Goal: Answer question/provide support

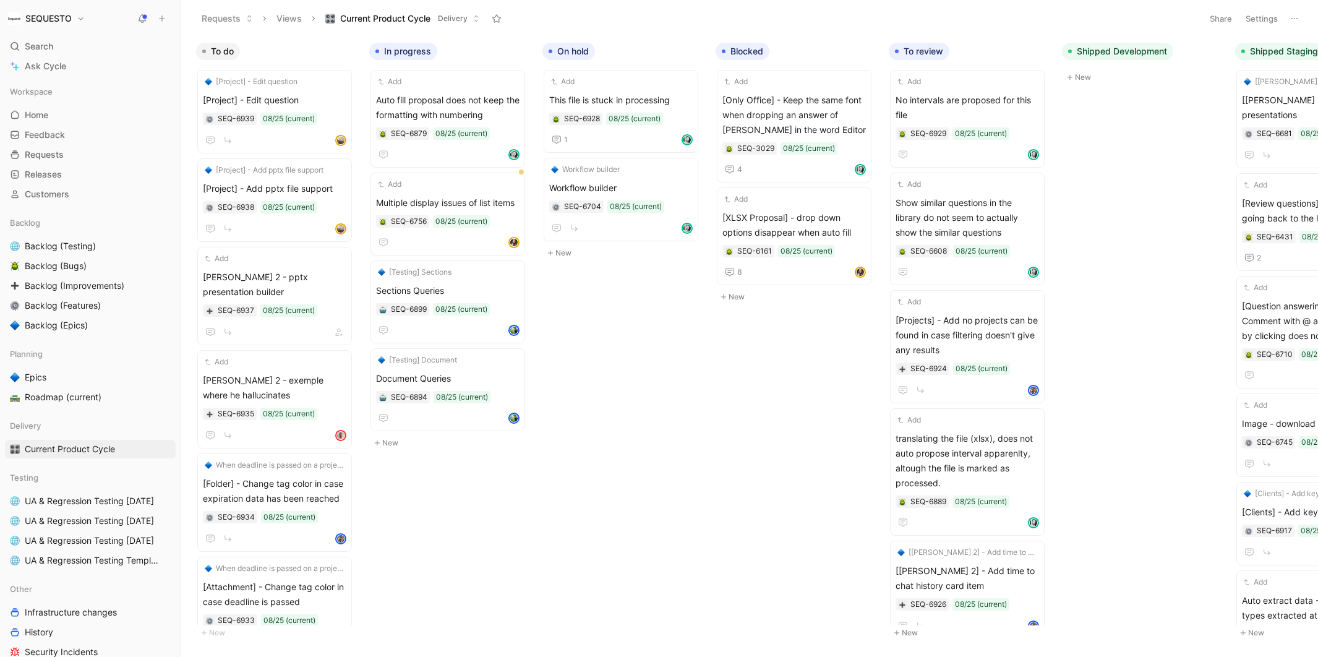
click at [140, 14] on icon at bounding box center [142, 19] width 10 height 10
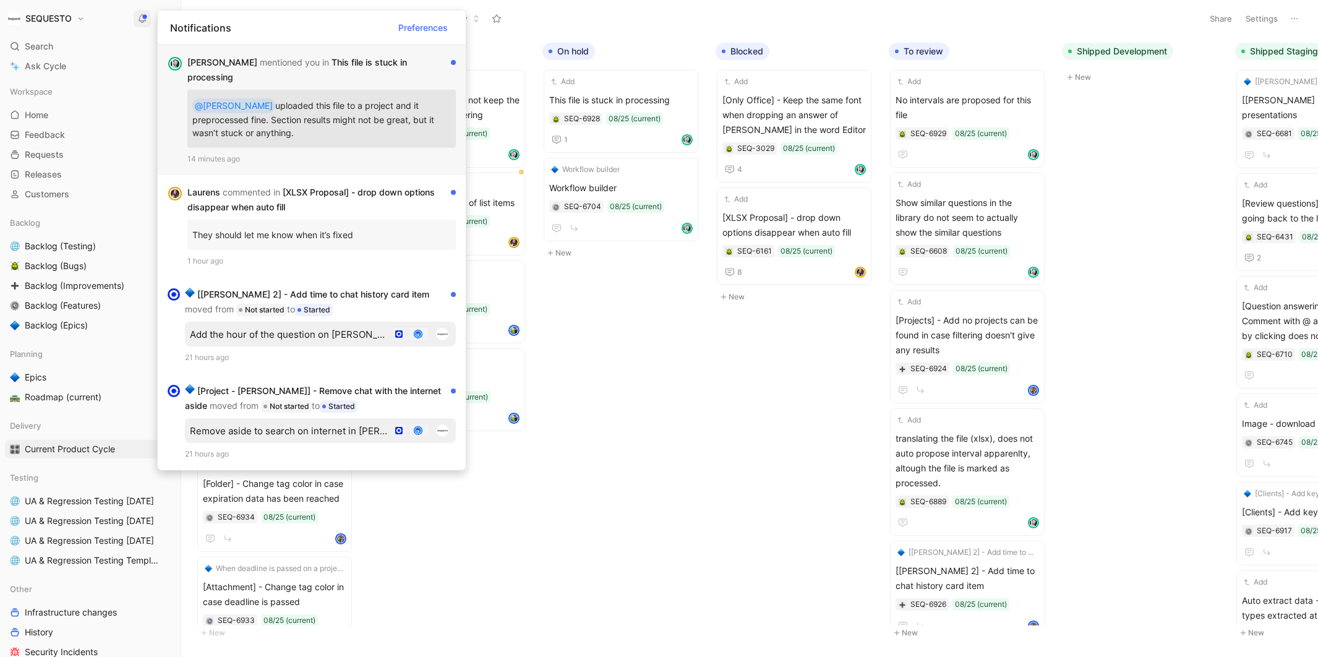
click at [249, 105] on p "@[PERSON_NAME] uploaded this file to a project and it preprocessed fine. Sectio…" at bounding box center [321, 119] width 258 height 48
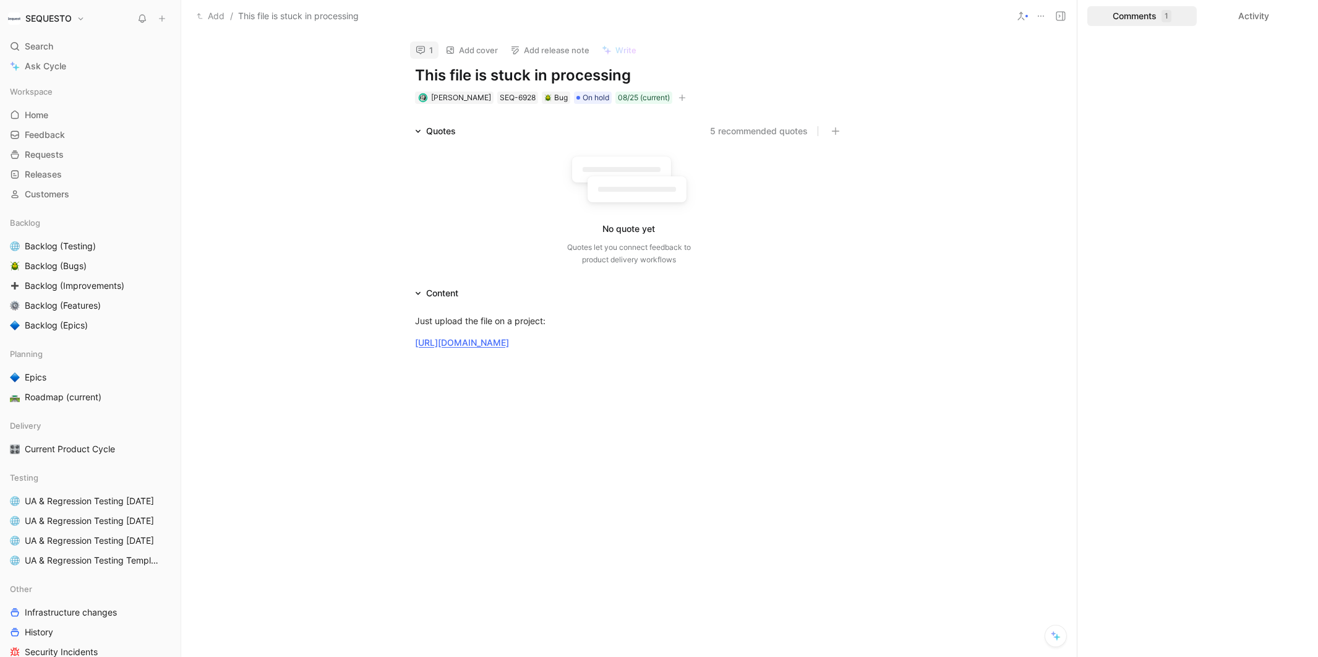
scroll to position [8, 0]
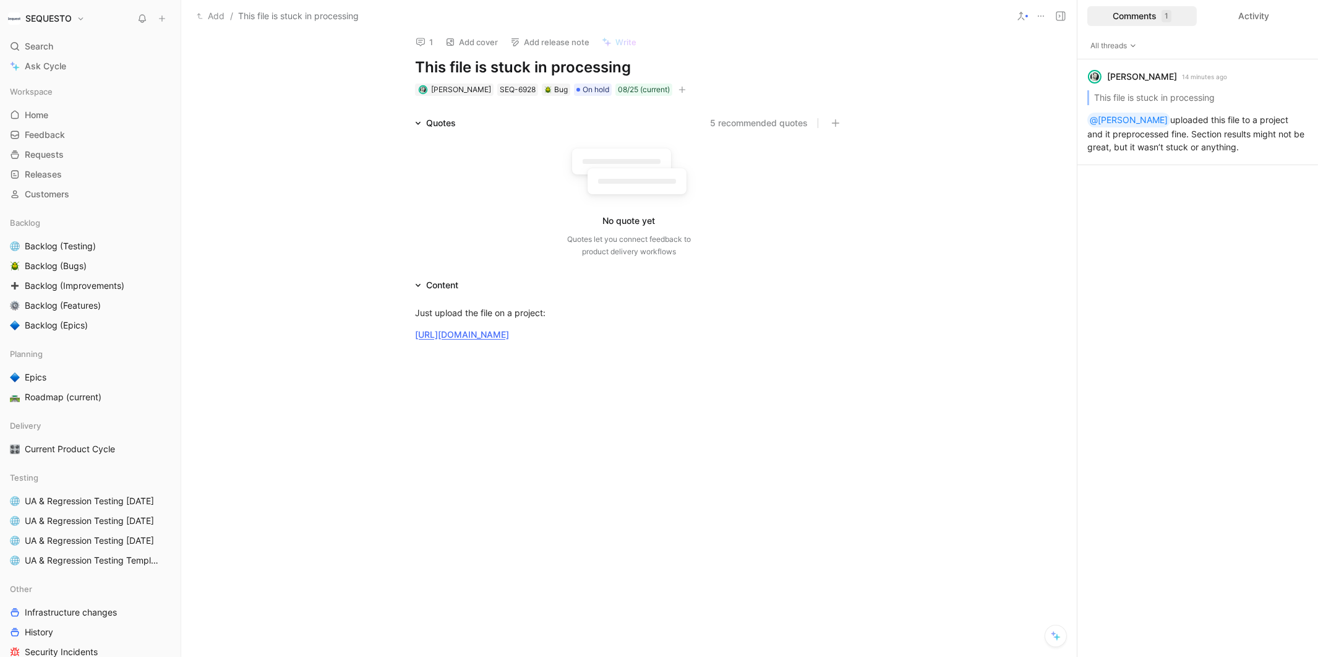
click at [1040, 17] on icon at bounding box center [1041, 16] width 10 height 10
click at [415, 39] on icon at bounding box center [420, 42] width 10 height 10
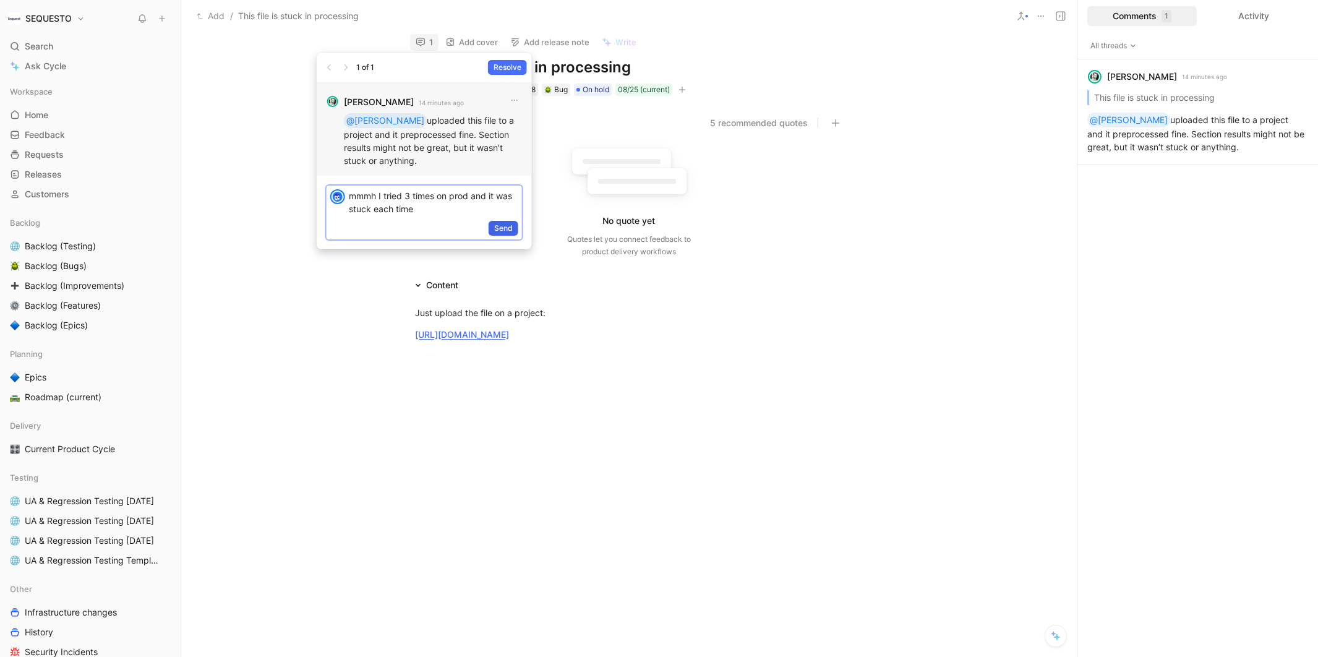
click at [502, 228] on span "Send" at bounding box center [503, 228] width 19 height 12
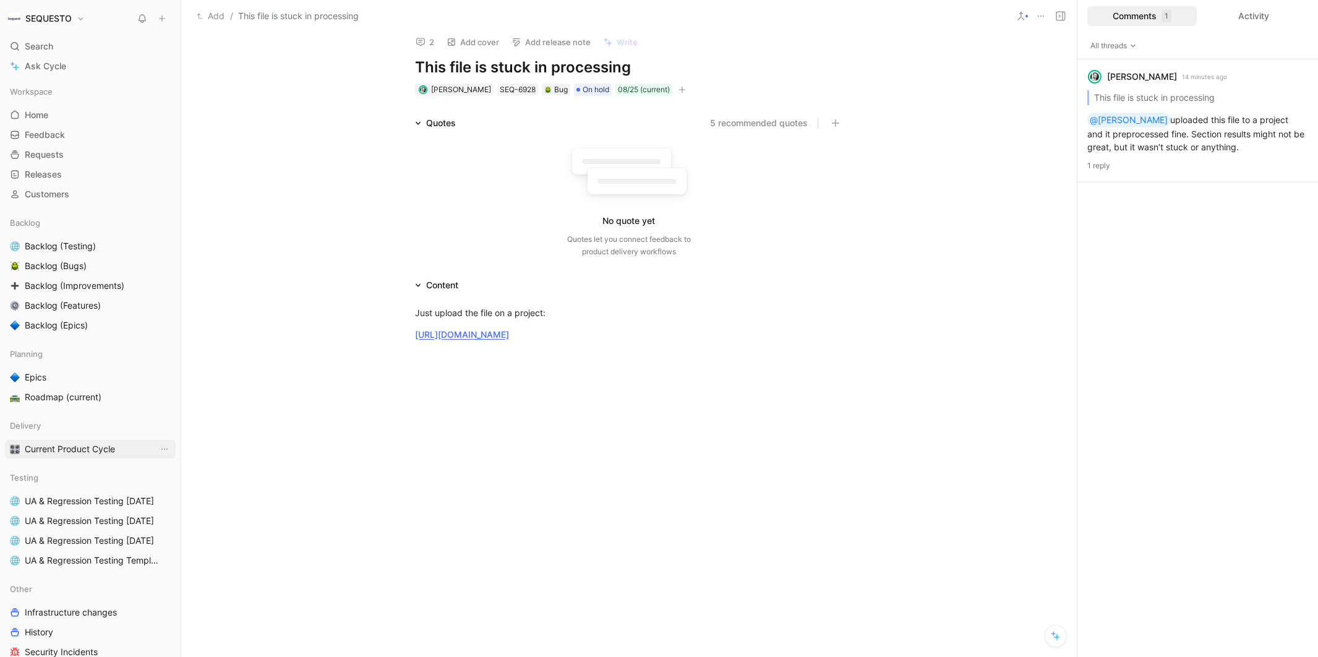
click at [64, 445] on span "Current Product Cycle" at bounding box center [70, 449] width 90 height 12
